Goal: Task Accomplishment & Management: Complete application form

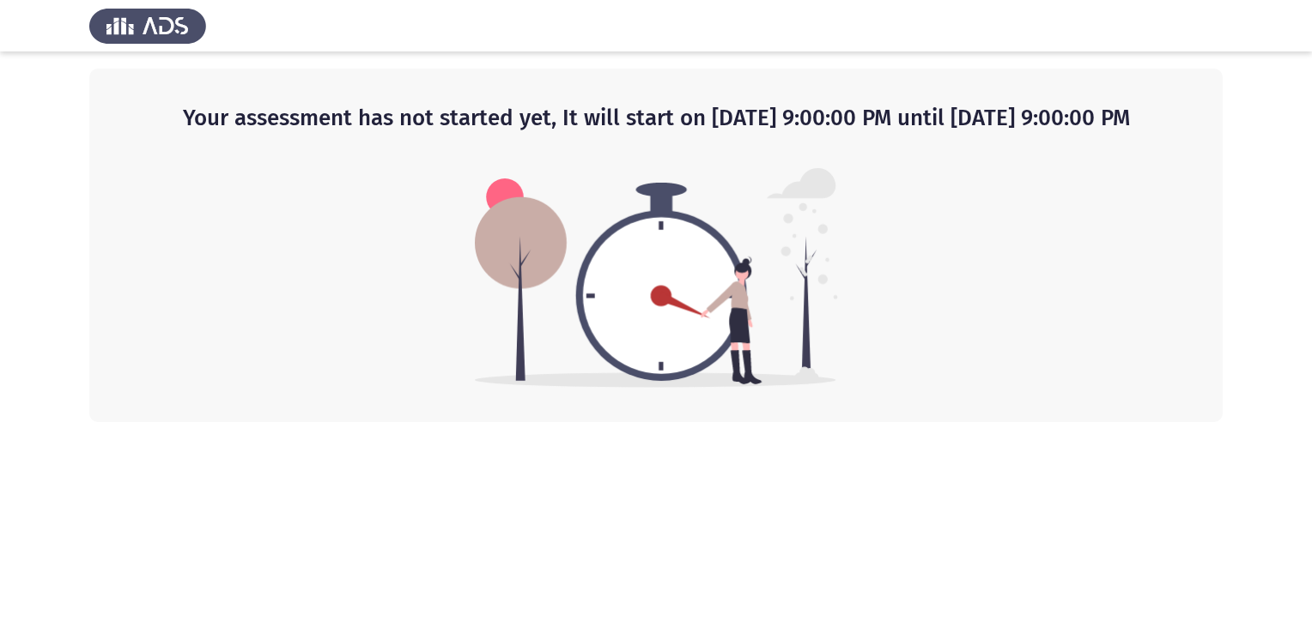
drag, startPoint x: 132, startPoint y: 115, endPoint x: 1188, endPoint y: 115, distance: 1055.7
click at [1188, 115] on div "Your assessment has not started yet, It will start on [DATE] 9:00:00 PM until […" at bounding box center [655, 246] width 1133 height 354
